Goal: Find specific page/section: Find specific page/section

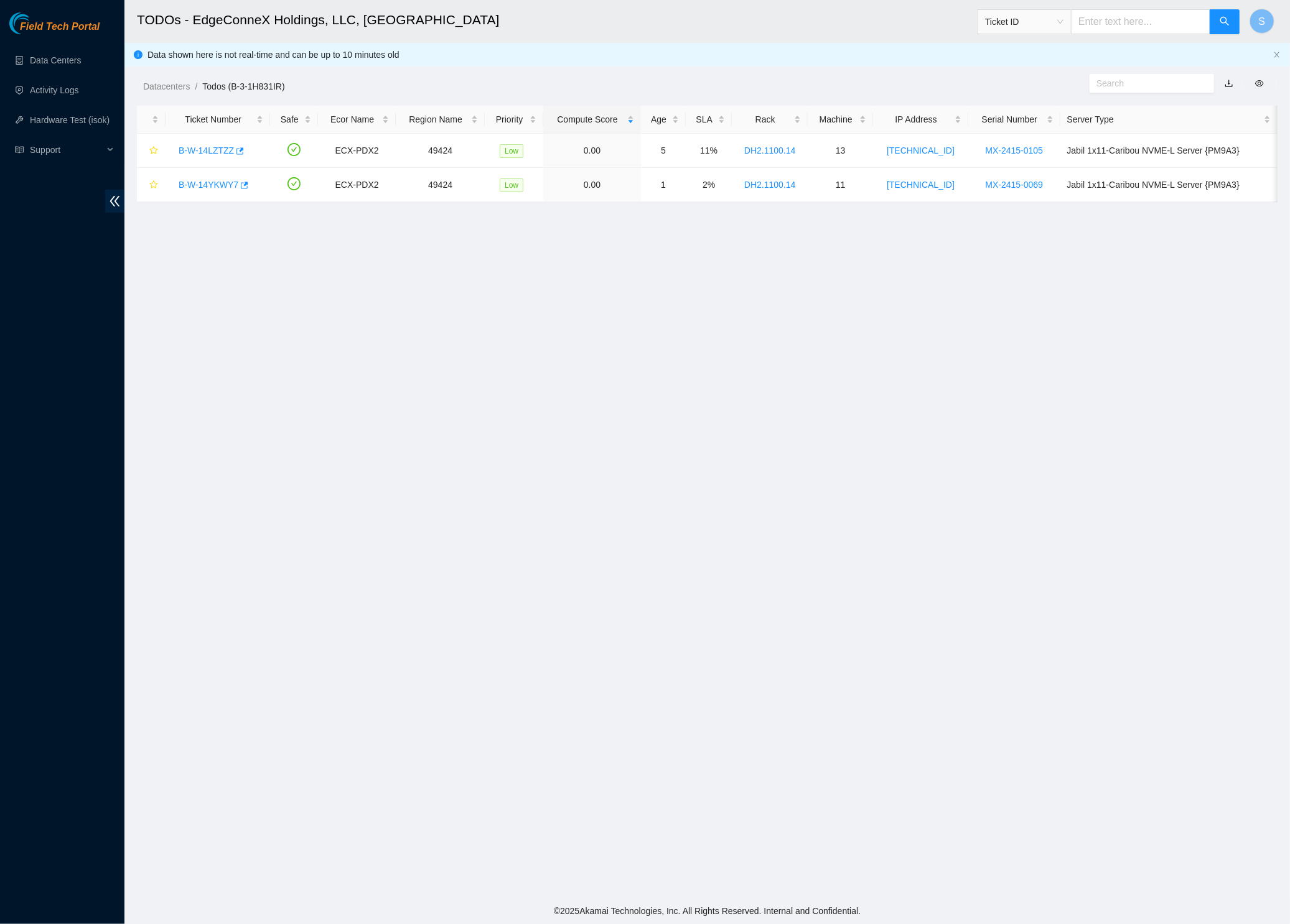
click at [90, 28] on span "Field Tech Portal" at bounding box center [60, 27] width 79 height 12
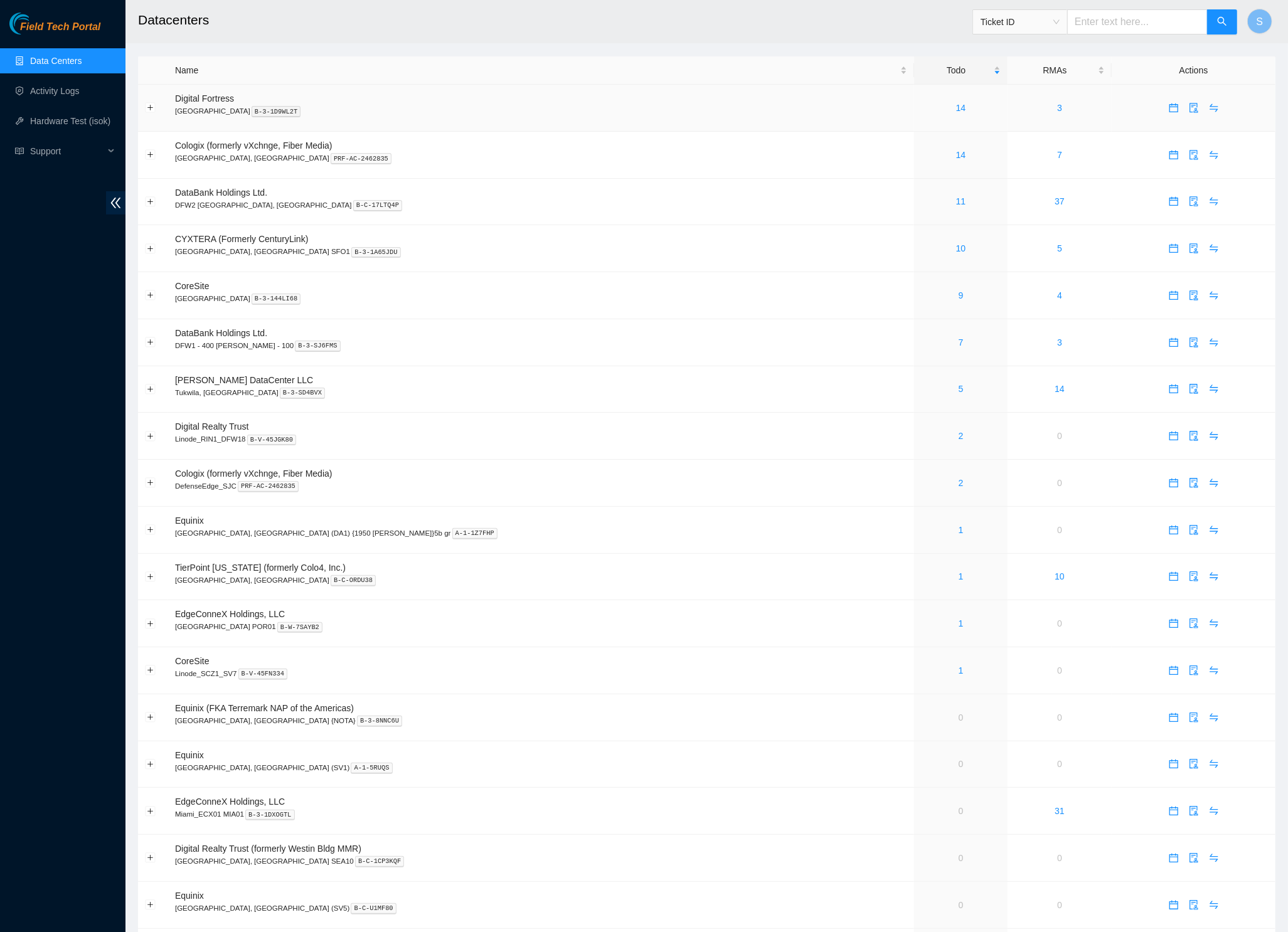
click at [605, 107] on p "Seattle B-3-1D9WL2T" at bounding box center [541, 110] width 732 height 11
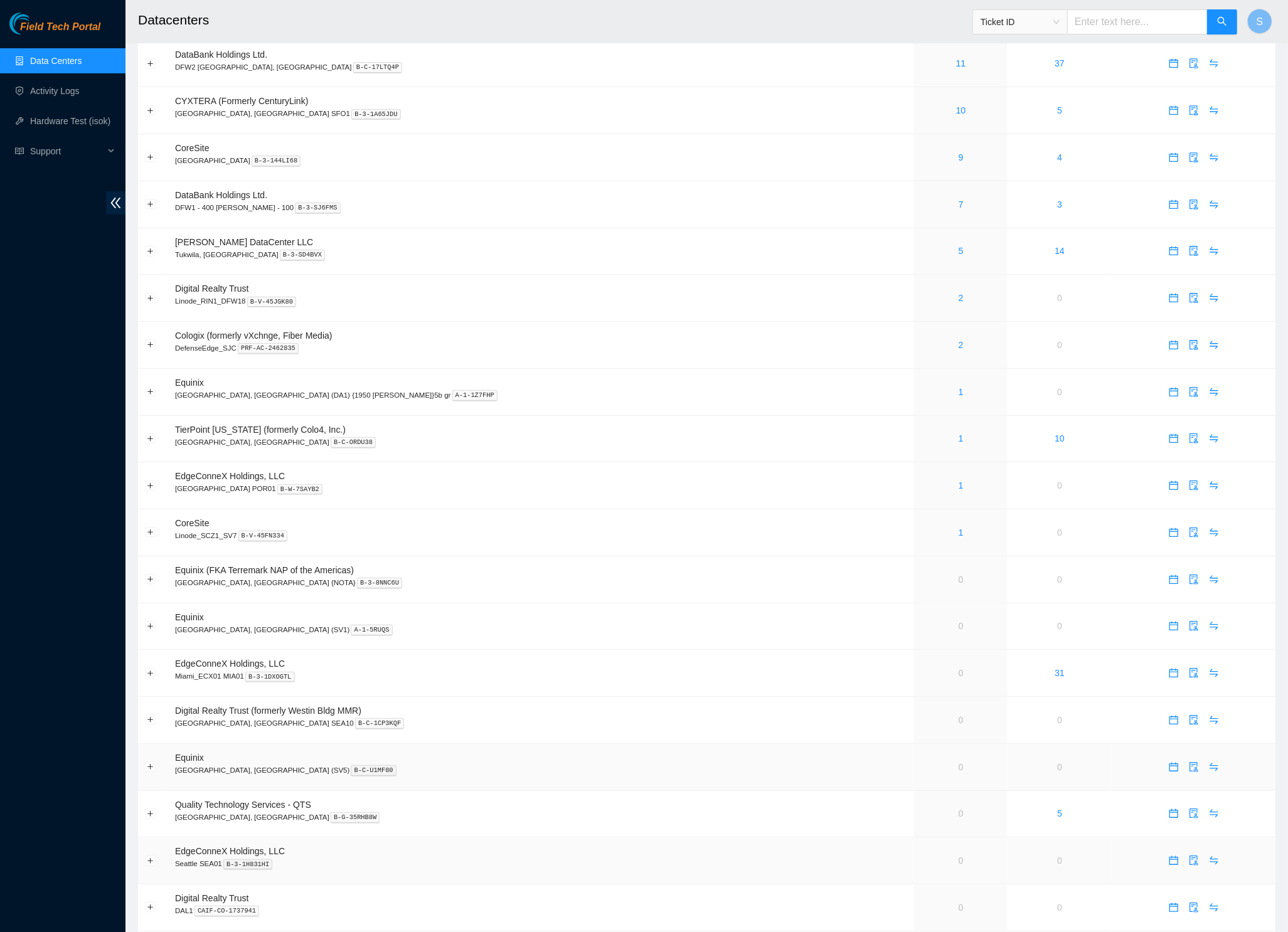
scroll to position [372, 0]
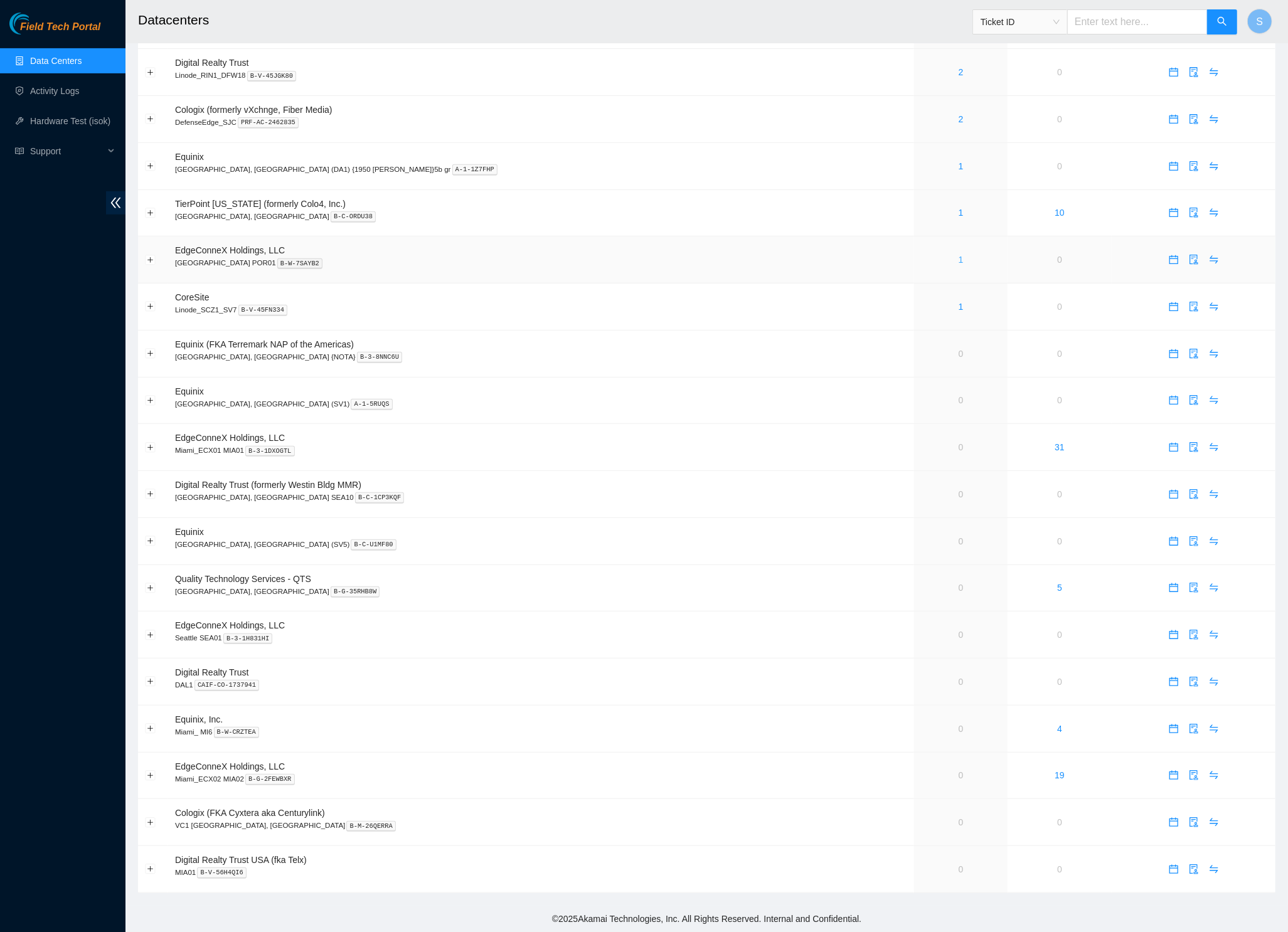
click at [959, 254] on link "1" at bounding box center [961, 260] width 5 height 10
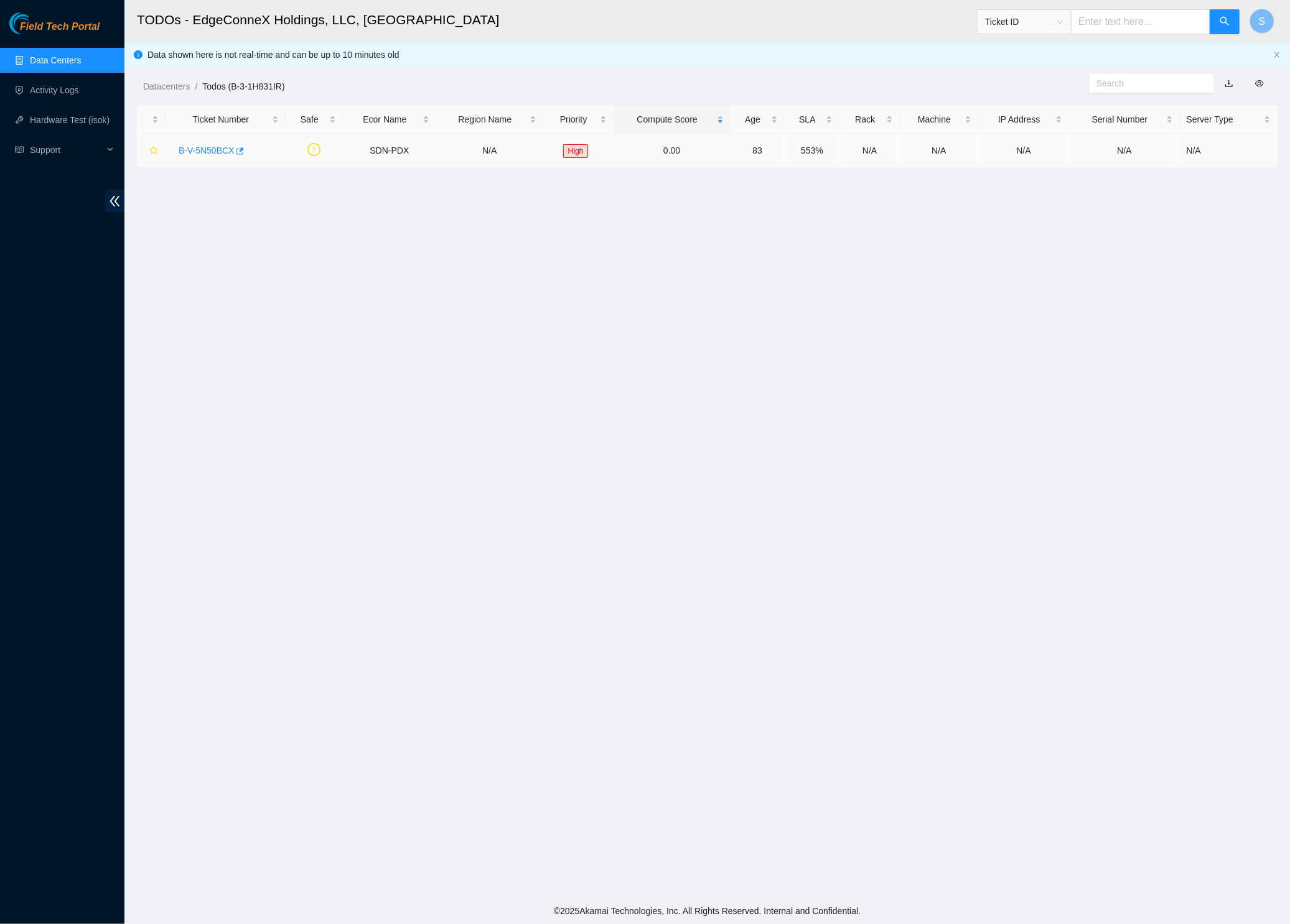
click at [215, 147] on link "B-V-5N50BCX" at bounding box center [206, 151] width 55 height 10
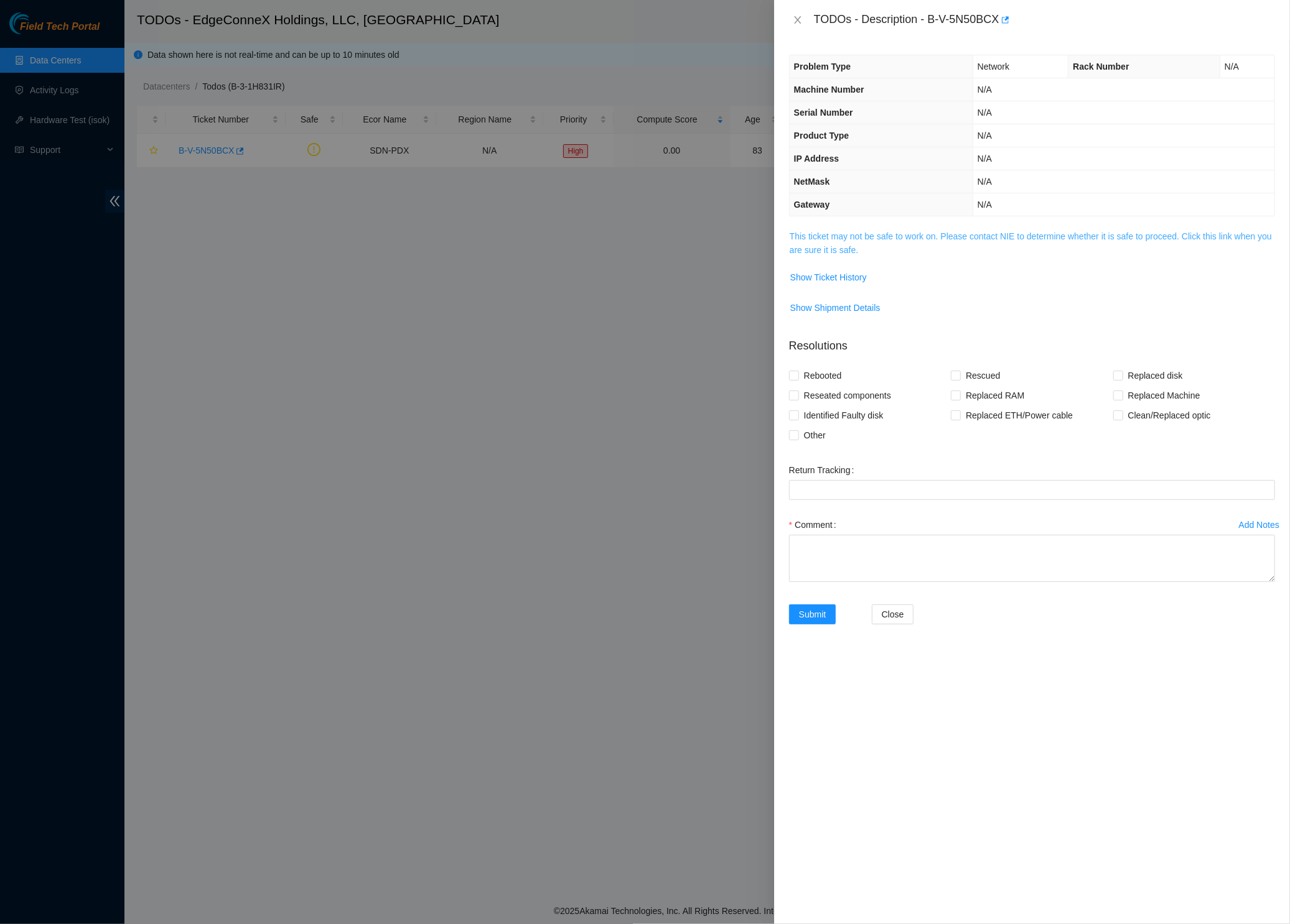
click at [863, 246] on link "This ticket may not be safe to work on. Please contact NIE to determine whether…" at bounding box center [1031, 243] width 482 height 24
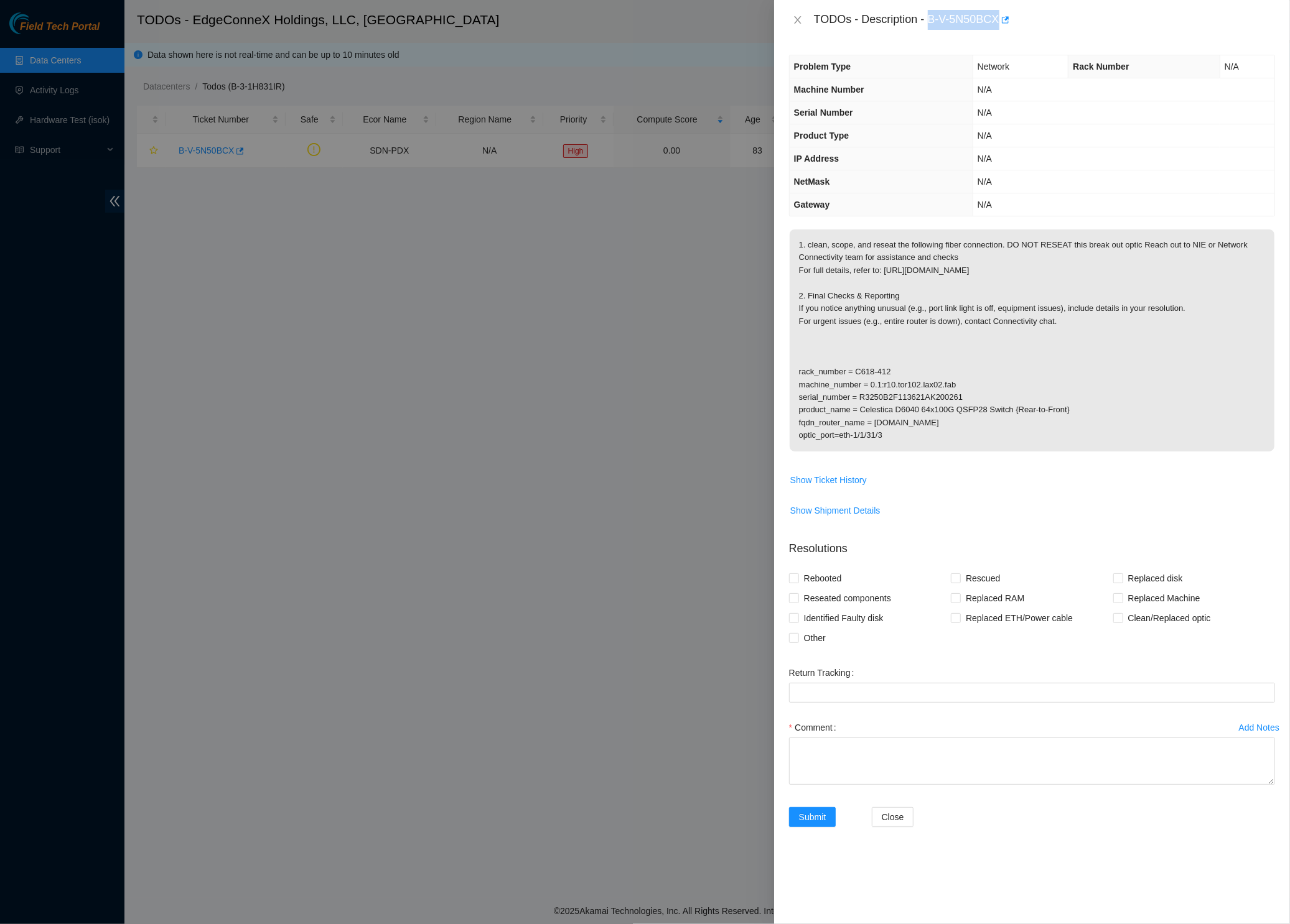
drag, startPoint x: 936, startPoint y: 18, endPoint x: 1009, endPoint y: 21, distance: 73.1
click at [1009, 21] on div "TODOs - Description - B-V-5N50BCX" at bounding box center [1044, 20] width 461 height 20
copy div "B-V-5N50BCX"
click at [797, 18] on icon "close" at bounding box center [797, 20] width 7 height 7
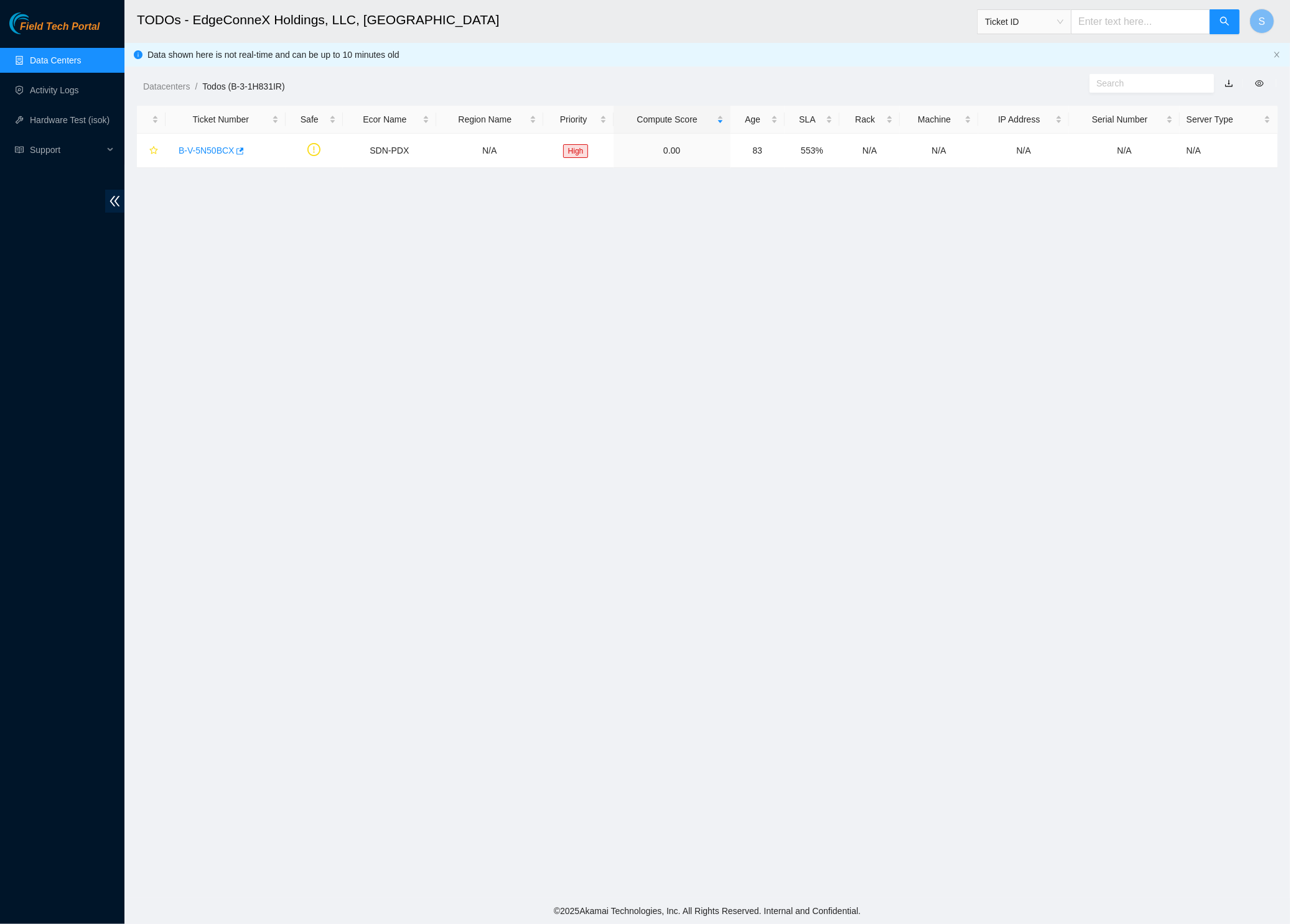
click at [71, 60] on link "Data Centers" at bounding box center [55, 60] width 51 height 10
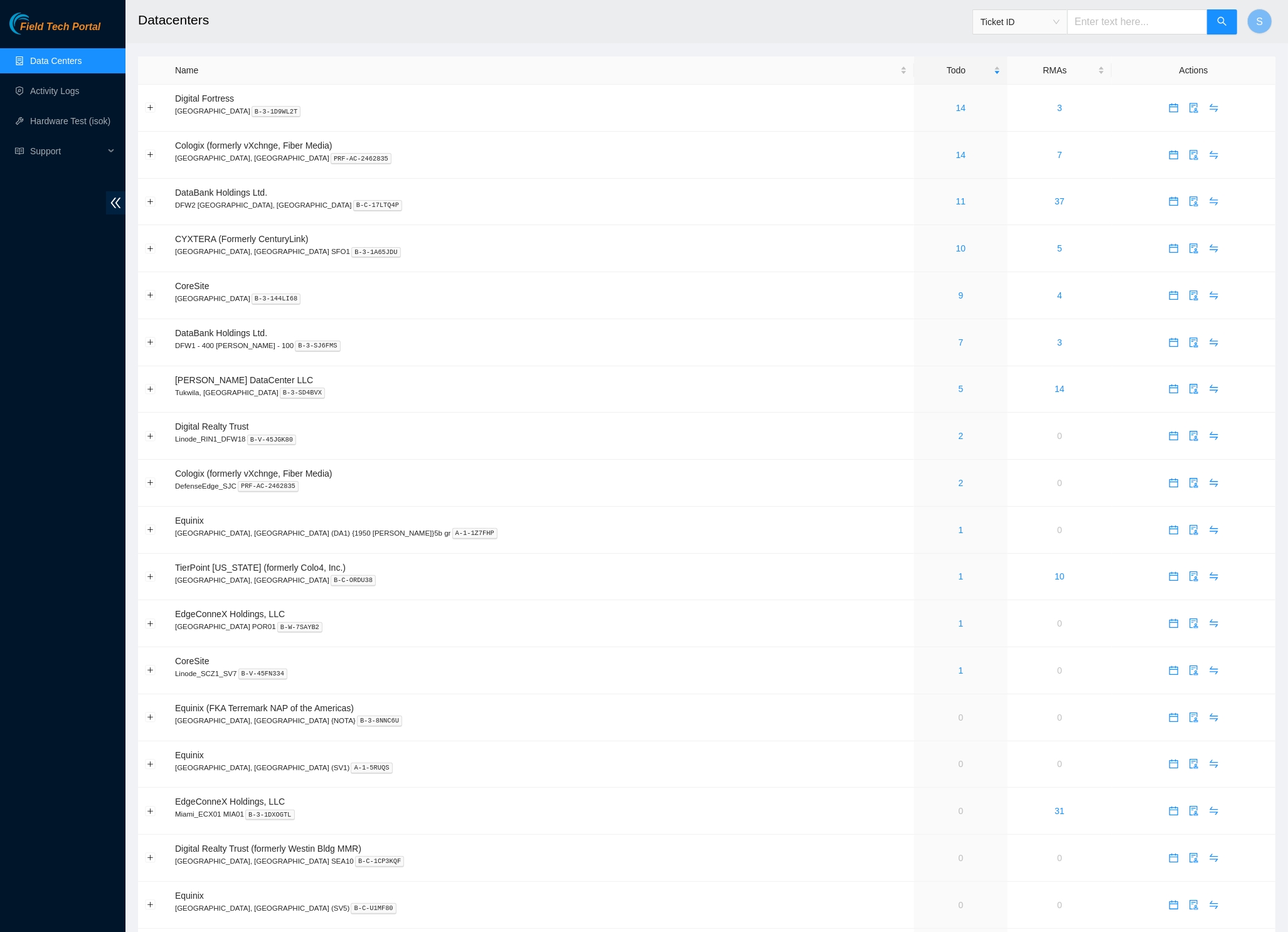
click at [1105, 24] on input "text" at bounding box center [1137, 22] width 140 height 25
paste input "912-5"
click at [1052, 21] on span "Ticket ID" at bounding box center [1020, 22] width 79 height 19
type input "912-5"
click at [1028, 89] on div "Rack Number" at bounding box center [1016, 86] width 79 height 14
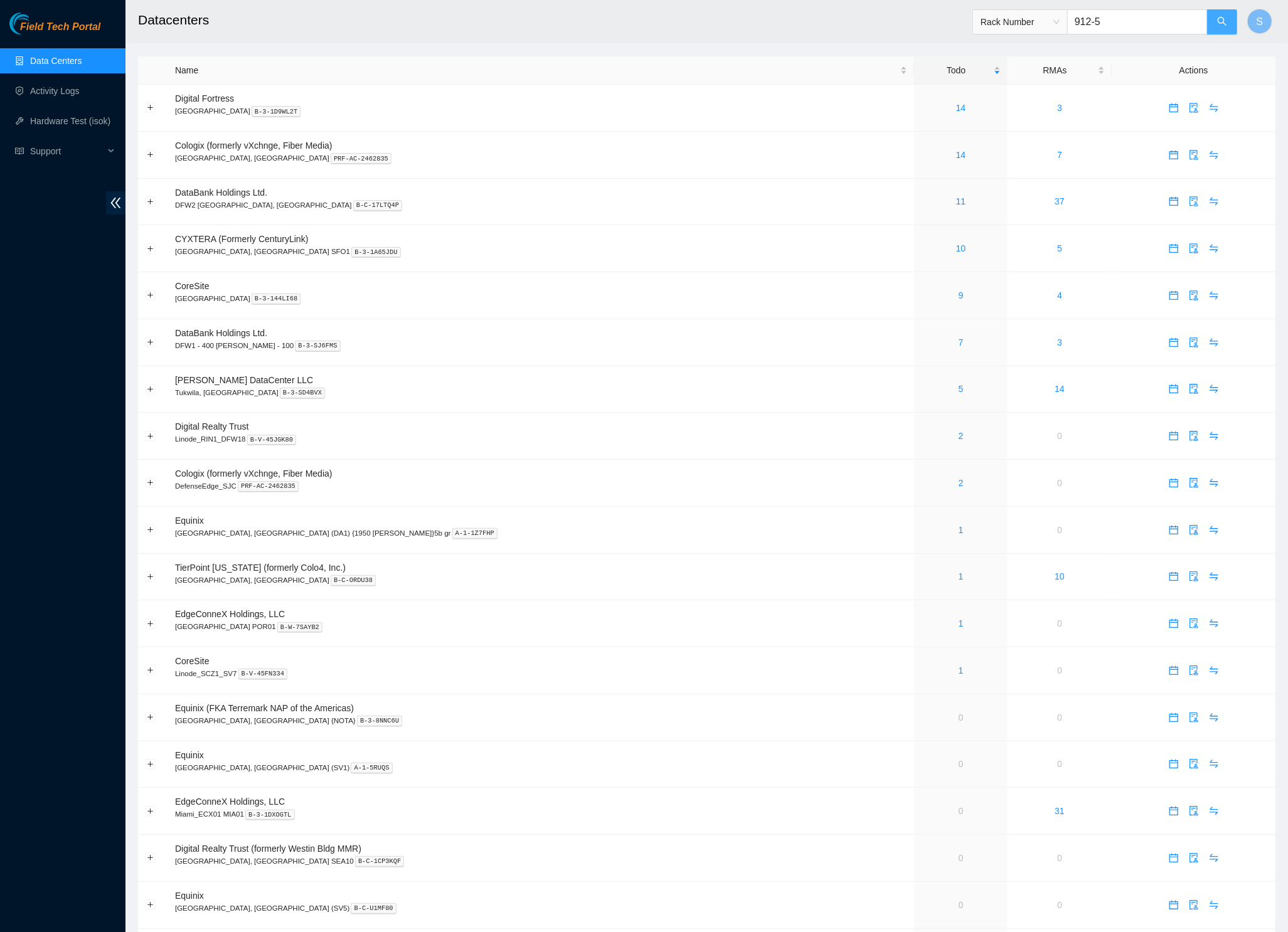
click at [1212, 22] on button "button" at bounding box center [1222, 22] width 30 height 25
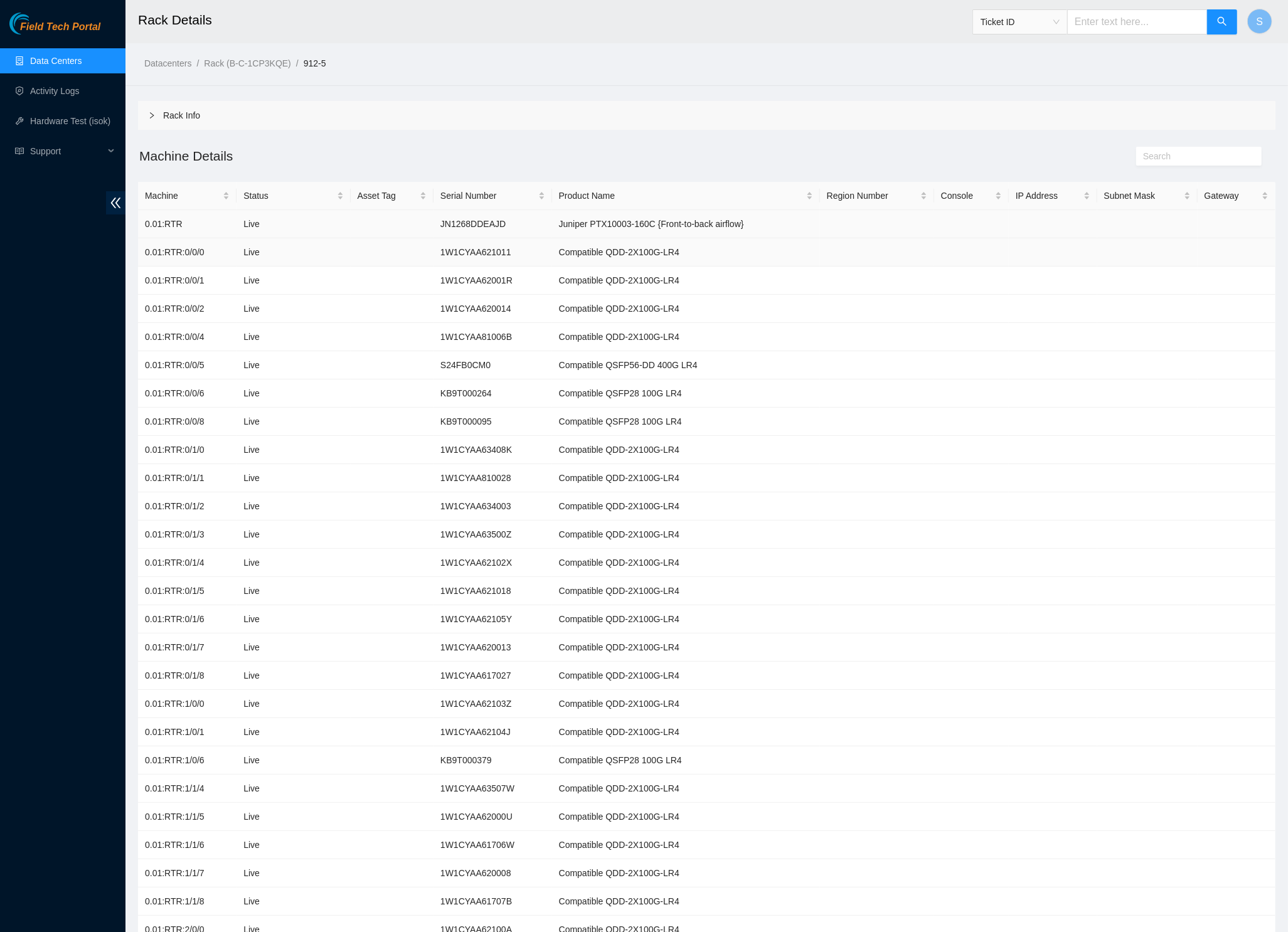
click at [427, 226] on td at bounding box center [392, 224] width 83 height 28
click at [450, 225] on td "JN1268DDEAJD" at bounding box center [493, 224] width 119 height 28
drag, startPoint x: 219, startPoint y: 108, endPoint x: 210, endPoint y: 111, distance: 9.5
click at [217, 109] on div "Rack Info" at bounding box center [707, 115] width 1137 height 29
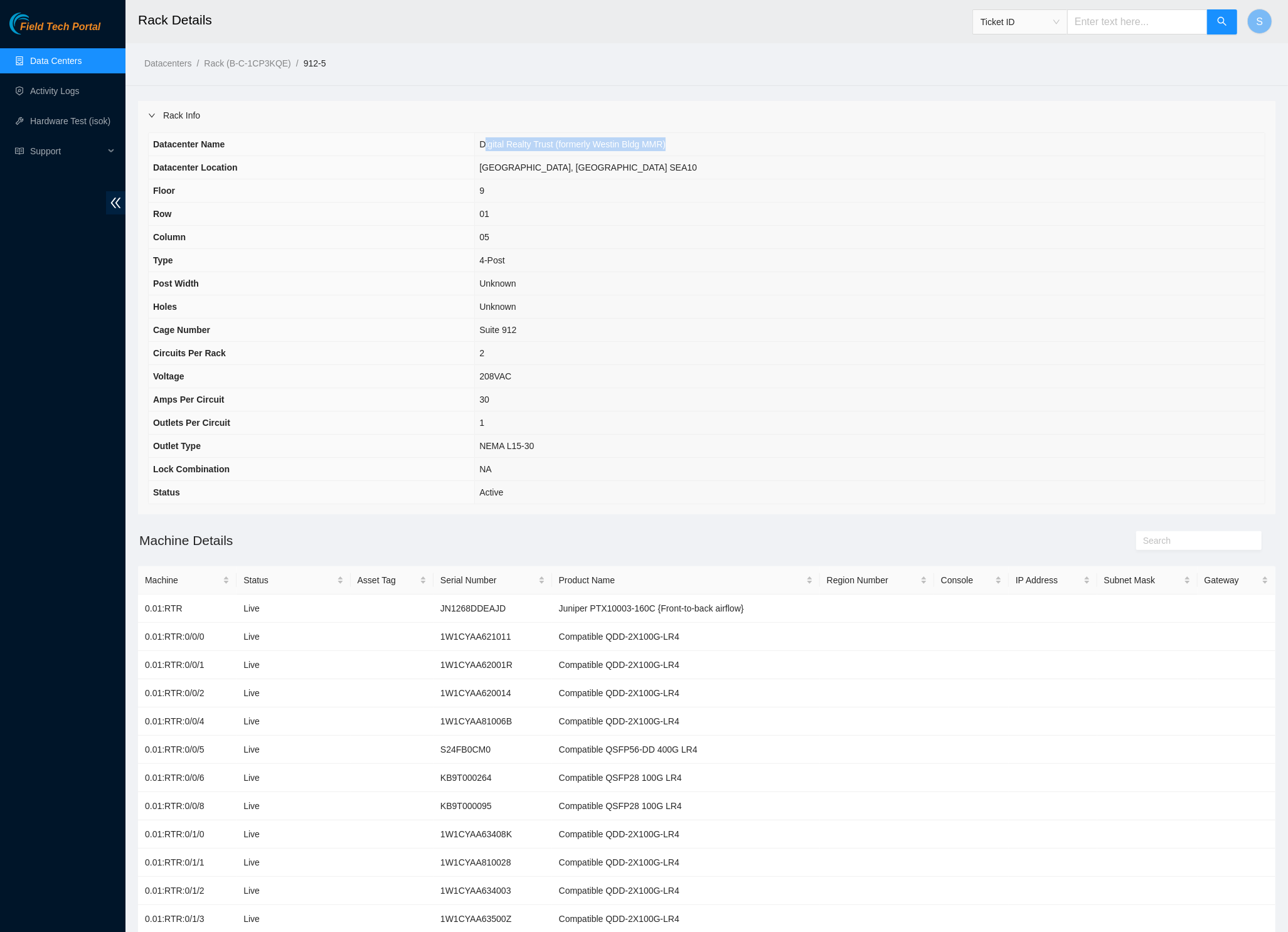
drag, startPoint x: 510, startPoint y: 143, endPoint x: 643, endPoint y: 151, distance: 133.2
click at [643, 151] on td "Digital Realty Trust (formerly Westin Bldg MMR)" at bounding box center [869, 144] width 790 height 23
click at [790, 217] on td "01" at bounding box center [869, 214] width 790 height 23
